Goal: Information Seeking & Learning: Understand process/instructions

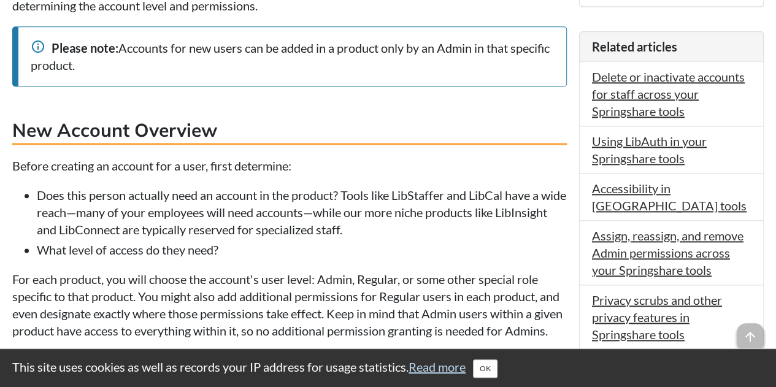
scroll to position [675, 0]
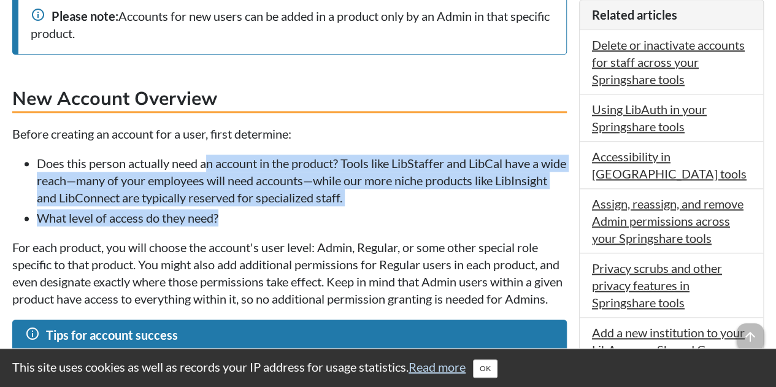
drag, startPoint x: 208, startPoint y: 159, endPoint x: 367, endPoint y: 221, distance: 170.8
click at [367, 221] on ul "Does this person actually need an account in the product? Tools like LibStaffer…" at bounding box center [289, 191] width 555 height 72
click at [367, 221] on li "What level of access do they need?" at bounding box center [302, 217] width 530 height 17
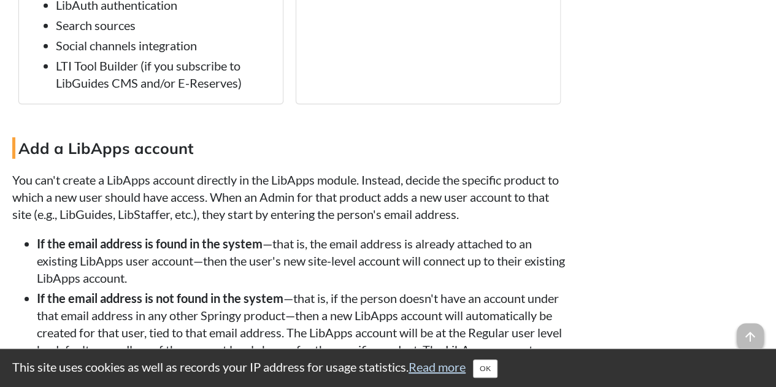
scroll to position [1902, 0]
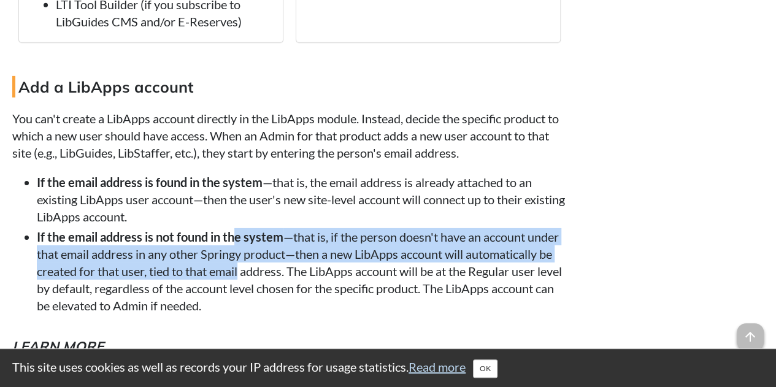
drag, startPoint x: 237, startPoint y: 233, endPoint x: 241, endPoint y: 282, distance: 49.8
click at [241, 282] on ul "If the email address is found in the system —that is, the email address is alre…" at bounding box center [289, 244] width 555 height 141
click at [241, 282] on li "If the email address is not found in the system —that is, if the person doesn't…" at bounding box center [302, 271] width 530 height 86
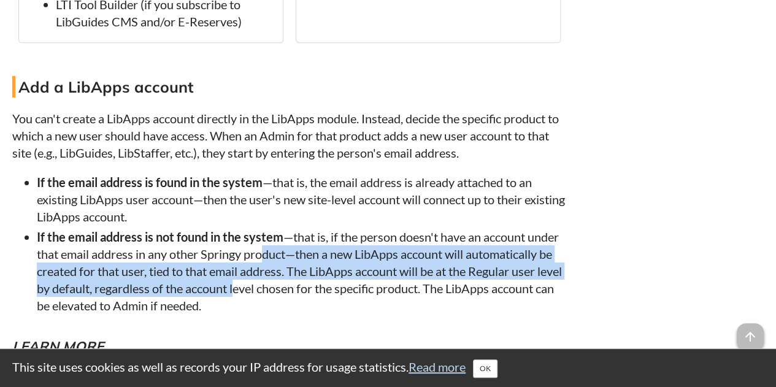
drag, startPoint x: 265, startPoint y: 288, endPoint x: 263, endPoint y: 260, distance: 28.3
click at [263, 260] on li "If the email address is not found in the system —that is, if the person doesn't…" at bounding box center [302, 271] width 530 height 86
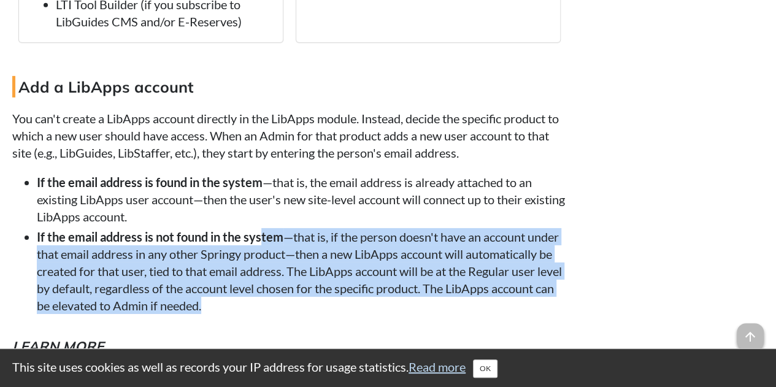
drag, startPoint x: 265, startPoint y: 246, endPoint x: 281, endPoint y: 315, distance: 70.5
click at [281, 314] on li "If the email address is not found in the system —that is, if the person doesn't…" at bounding box center [302, 271] width 530 height 86
drag, startPoint x: 281, startPoint y: 315, endPoint x: 297, endPoint y: 250, distance: 67.0
click at [297, 250] on li "If the email address is not found in the system —that is, if the person doesn't…" at bounding box center [302, 271] width 530 height 86
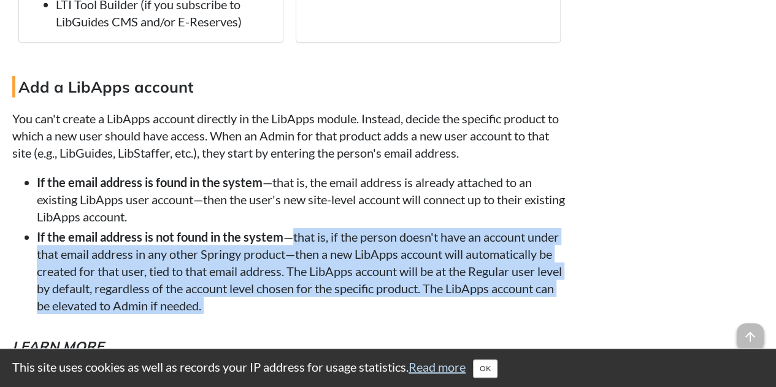
click at [297, 250] on li "If the email address is not found in the system —that is, if the person doesn't…" at bounding box center [302, 271] width 530 height 86
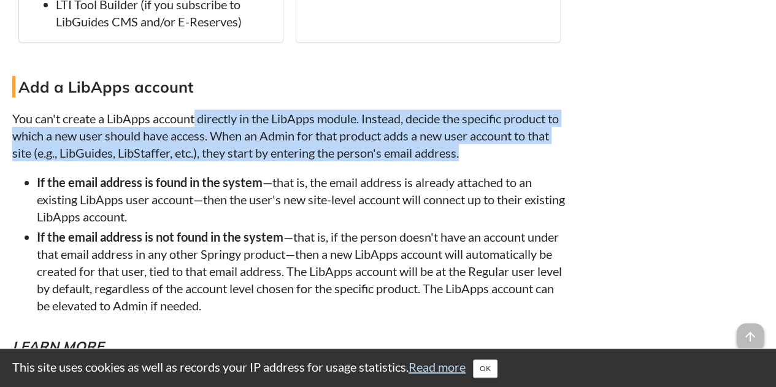
drag, startPoint x: 196, startPoint y: 129, endPoint x: 529, endPoint y: 162, distance: 334.7
click at [529, 161] on p "You can't create a LibApps account directly in the LibApps module. Instead, dec…" at bounding box center [289, 136] width 555 height 52
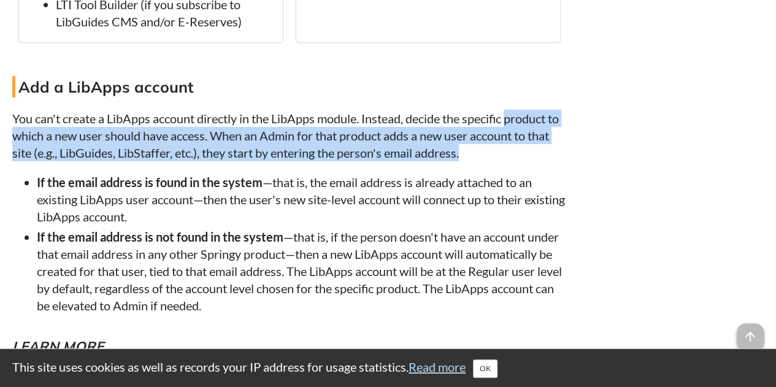
drag, startPoint x: 529, startPoint y: 162, endPoint x: 515, endPoint y: 125, distance: 40.0
click at [515, 125] on p "You can't create a LibApps account directly in the LibApps module. Instead, dec…" at bounding box center [289, 136] width 555 height 52
drag, startPoint x: 509, startPoint y: 125, endPoint x: 511, endPoint y: 158, distance: 33.8
click at [511, 158] on p "You can't create a LibApps account directly in the LibApps module. Instead, dec…" at bounding box center [289, 136] width 555 height 52
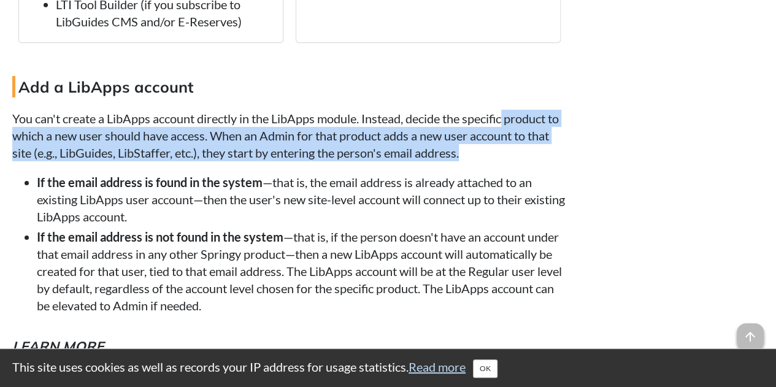
click at [511, 158] on p "You can't create a LibApps account directly in the LibApps module. Instead, dec…" at bounding box center [289, 136] width 555 height 52
